Goal: Browse casually

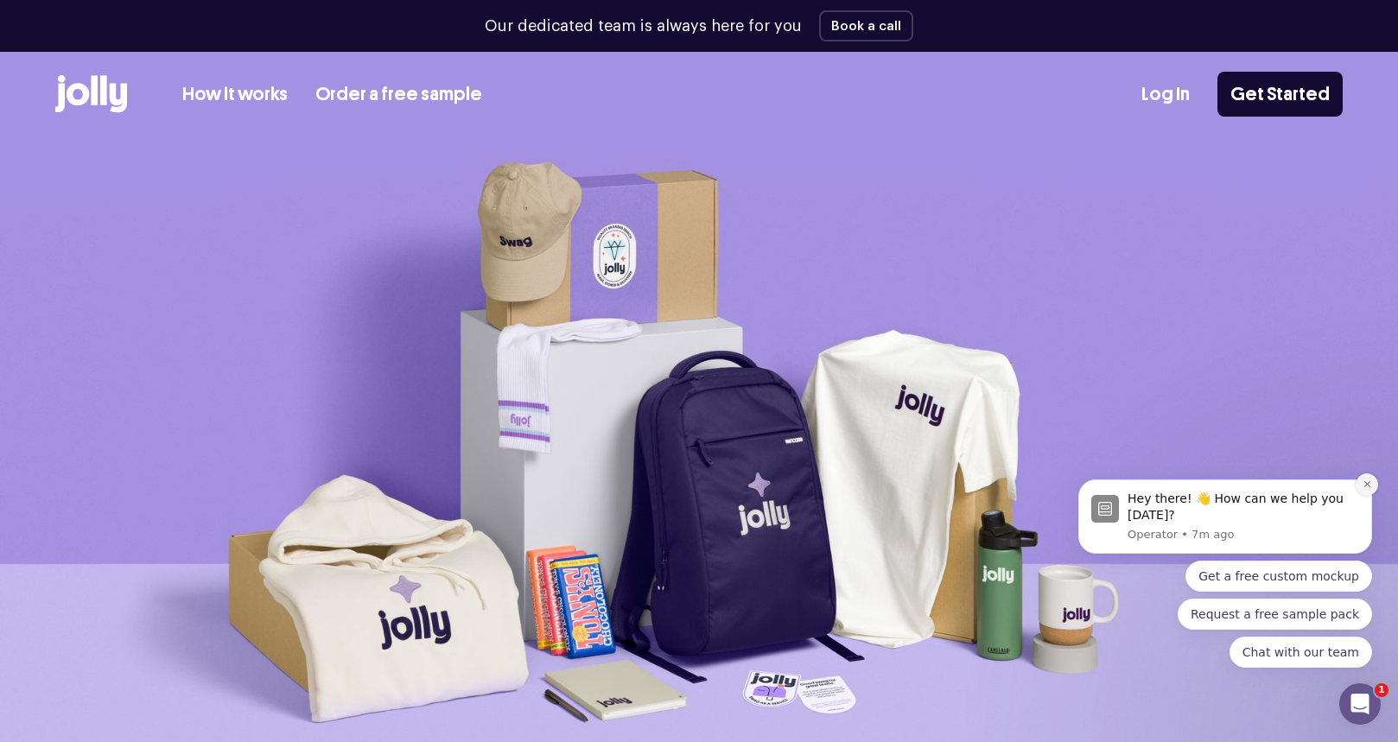
click at [1154, 483] on icon "Dismiss notification" at bounding box center [1367, 484] width 6 height 6
